Goal: Navigation & Orientation: Find specific page/section

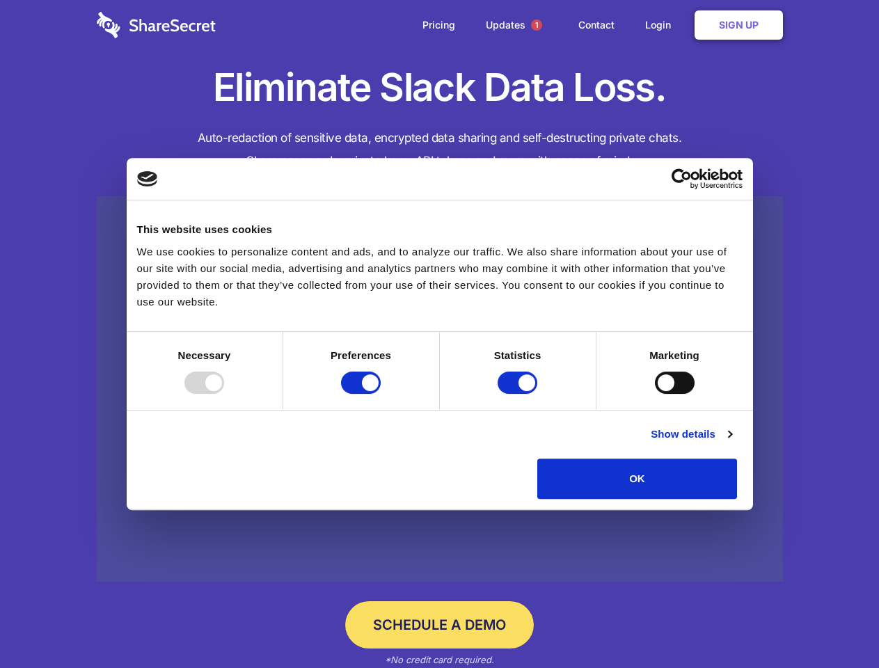
click at [224, 394] on div at bounding box center [204, 383] width 40 height 22
click at [381, 394] on input "Preferences" at bounding box center [361, 383] width 40 height 22
checkbox input "false"
click at [519, 394] on input "Statistics" at bounding box center [518, 383] width 40 height 22
checkbox input "false"
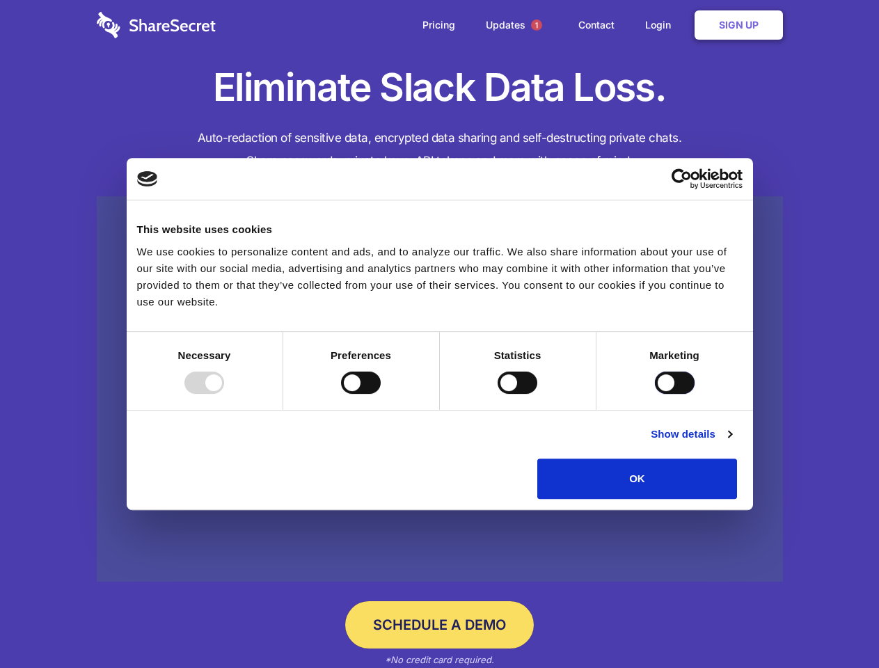
click at [655, 394] on input "Marketing" at bounding box center [675, 383] width 40 height 22
checkbox input "true"
click at [732, 443] on link "Show details" at bounding box center [691, 434] width 81 height 17
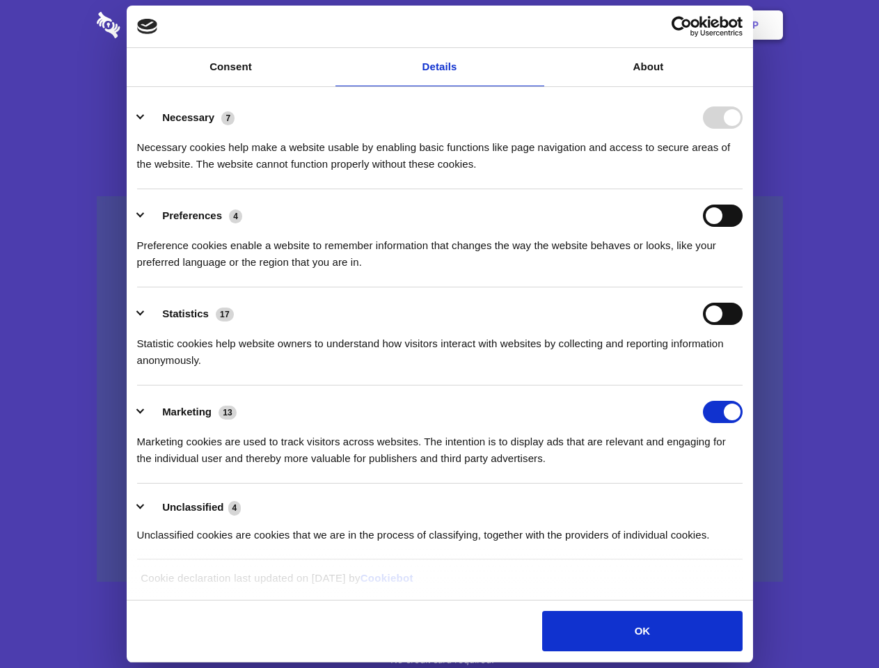
click at [743, 386] on li "Statistics 17 Statistic cookies help website owners to understand how visitors …" at bounding box center [440, 337] width 606 height 98
click at [536, 25] on span "1" at bounding box center [536, 24] width 11 height 11
